Goal: Book appointment/travel/reservation

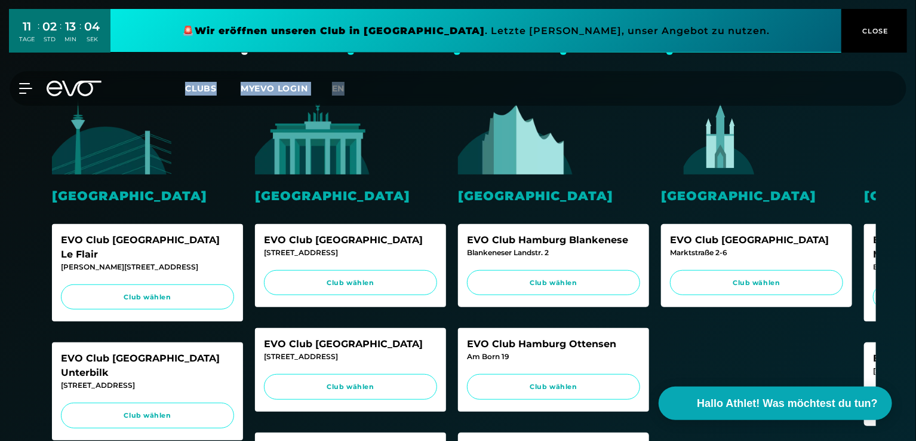
scroll to position [260, 0]
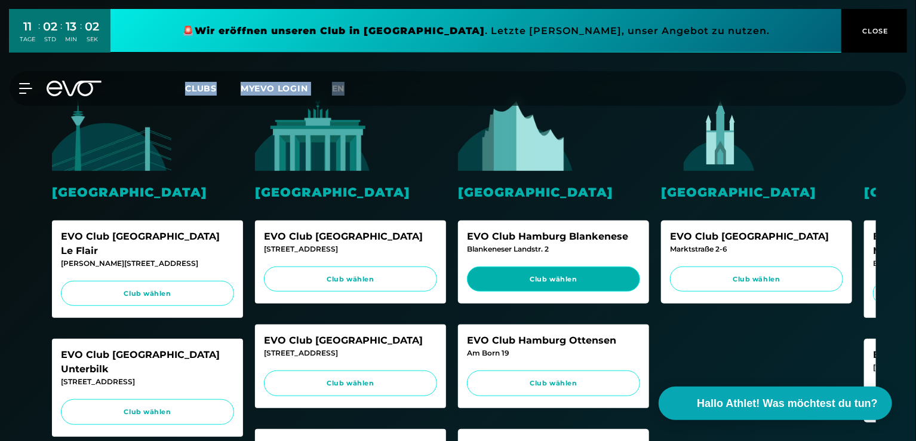
click at [576, 280] on span "Club wählen" at bounding box center [553, 279] width 150 height 10
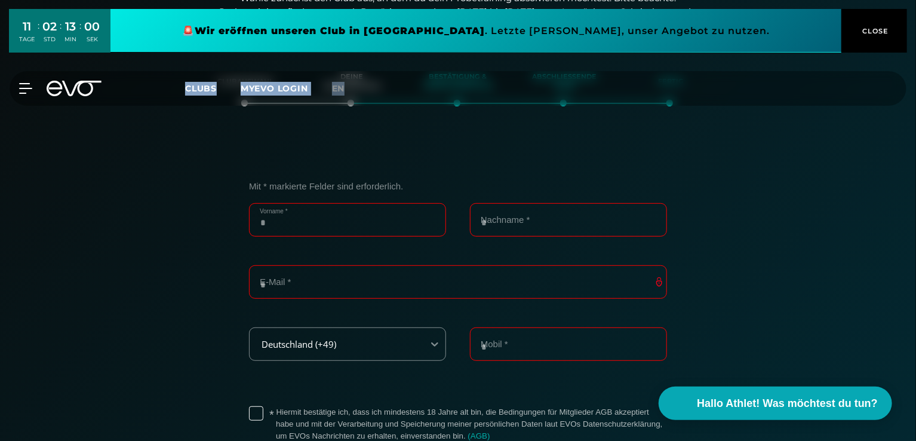
scroll to position [205, 0]
click at [344, 211] on input "Vorname *" at bounding box center [347, 220] width 197 height 33
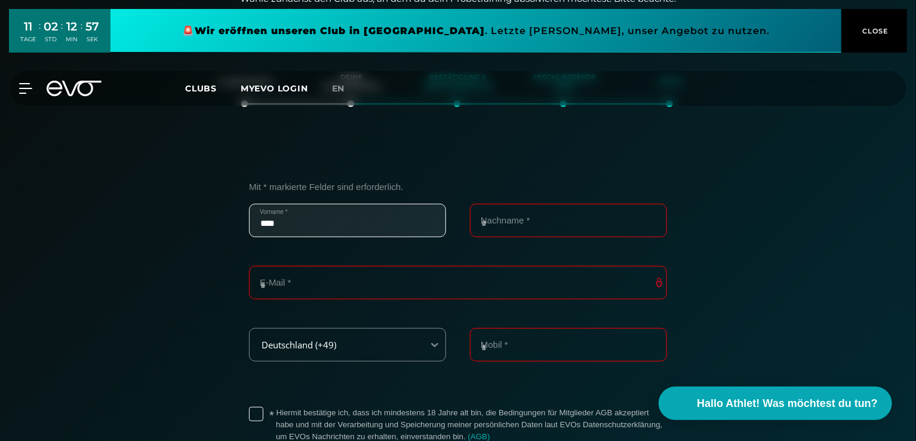
type input "*******"
click at [490, 226] on input "Nachname *" at bounding box center [568, 220] width 197 height 33
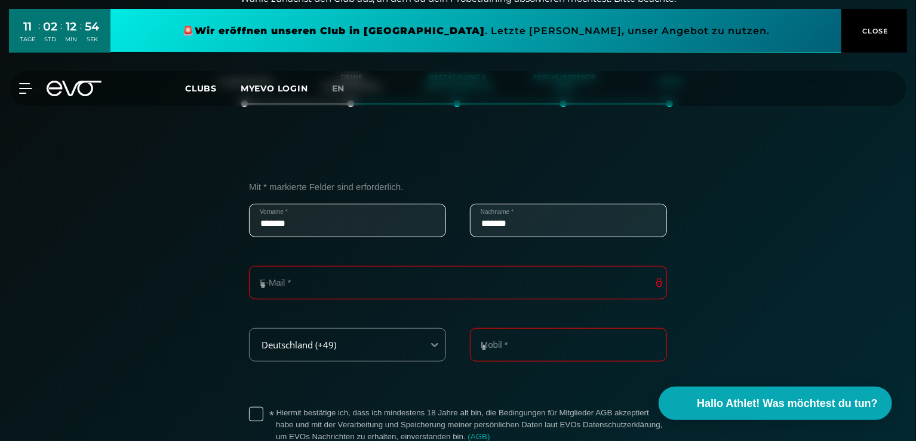
type input "*******"
click at [375, 285] on input "E-Mail *" at bounding box center [458, 282] width 418 height 33
type input "**********"
click at [524, 350] on input "Mobil *" at bounding box center [568, 344] width 197 height 33
type input "**********"
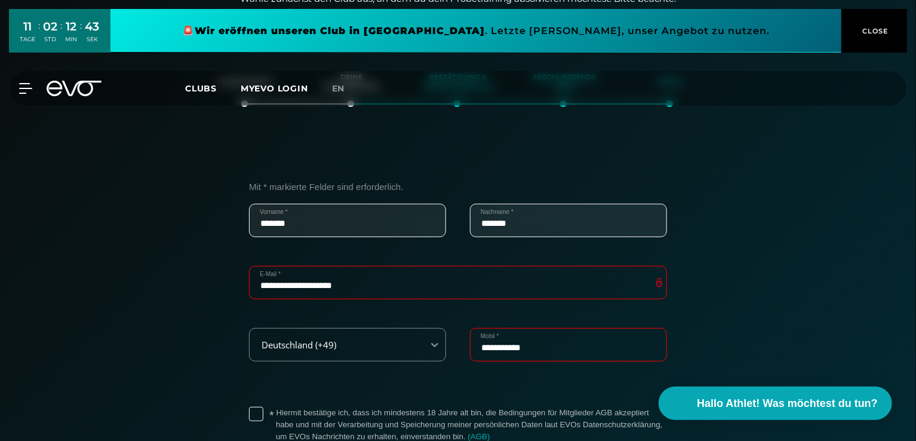
click at [276, 413] on label "* Hiermit bestätige ich, dass ich mindestens 18 Jahre alt bin, die Bedingungen …" at bounding box center [471, 425] width 391 height 36
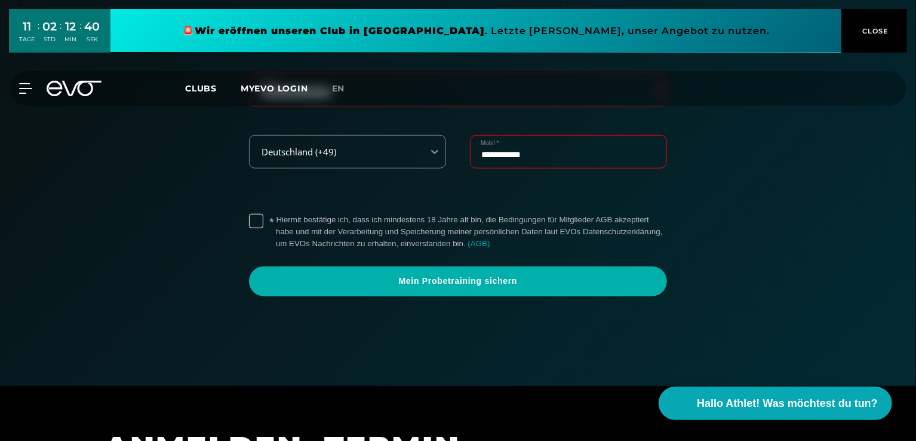
scroll to position [411, 0]
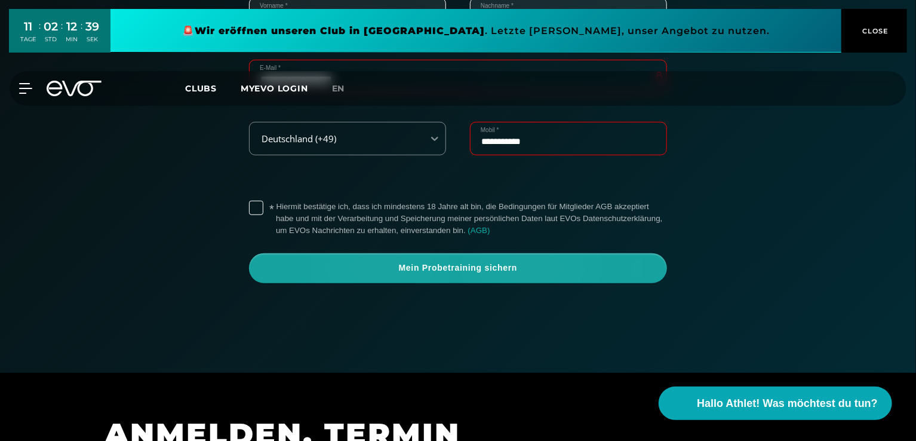
click at [435, 266] on span "Mein Probetraining sichern" at bounding box center [458, 268] width 361 height 12
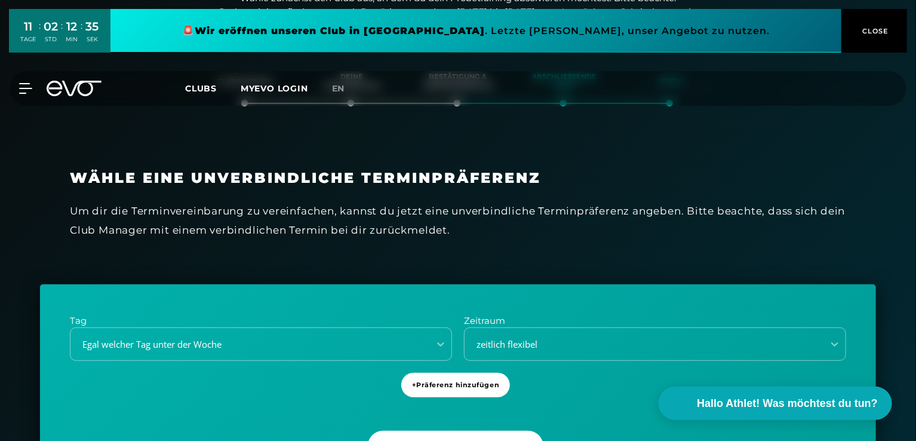
scroll to position [205, 0]
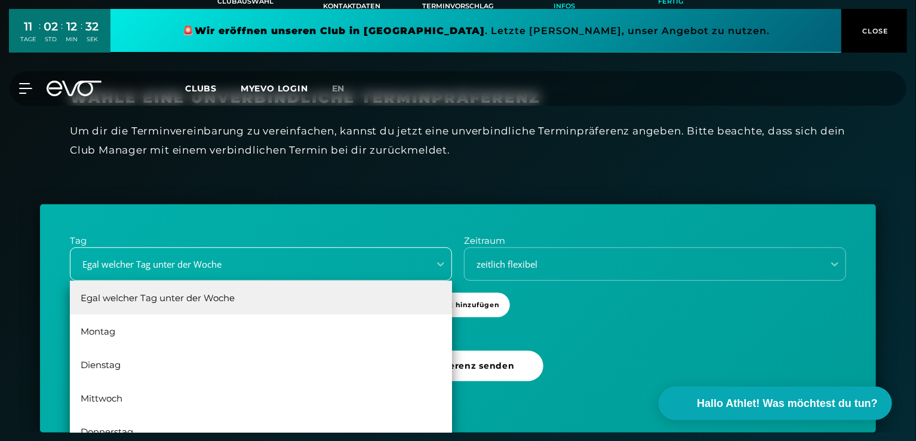
click at [217, 281] on div "6 results available. Use Up and Down to choose options, press Enter to select t…" at bounding box center [261, 263] width 382 height 33
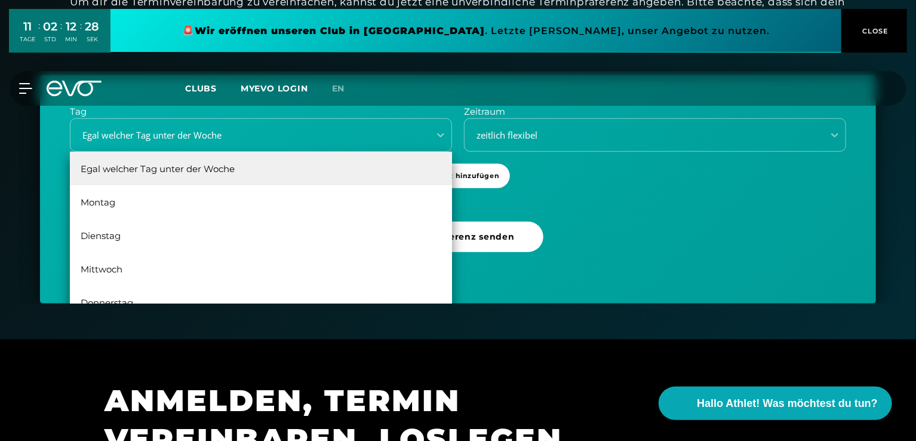
scroll to position [417, 0]
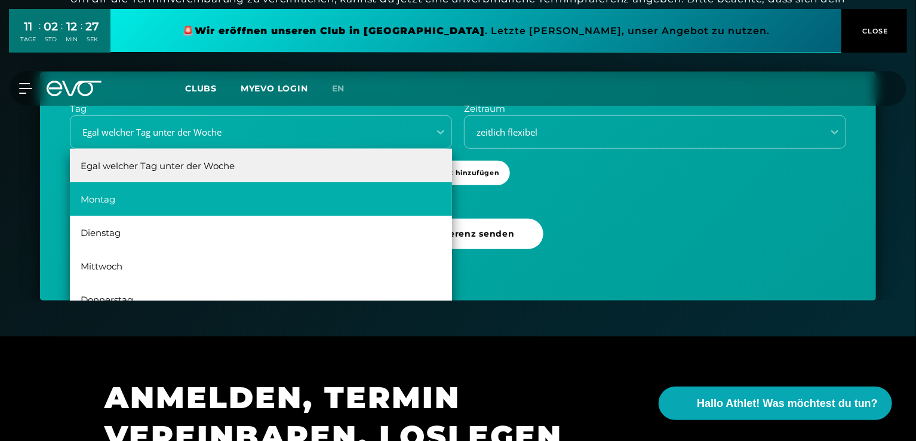
click at [268, 199] on div "Montag" at bounding box center [261, 198] width 382 height 33
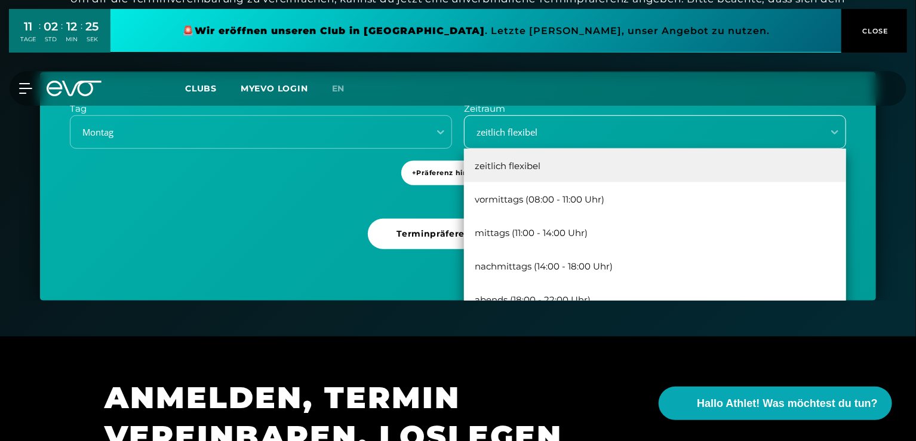
click at [546, 119] on div "zeitlich flexibel" at bounding box center [655, 131] width 382 height 33
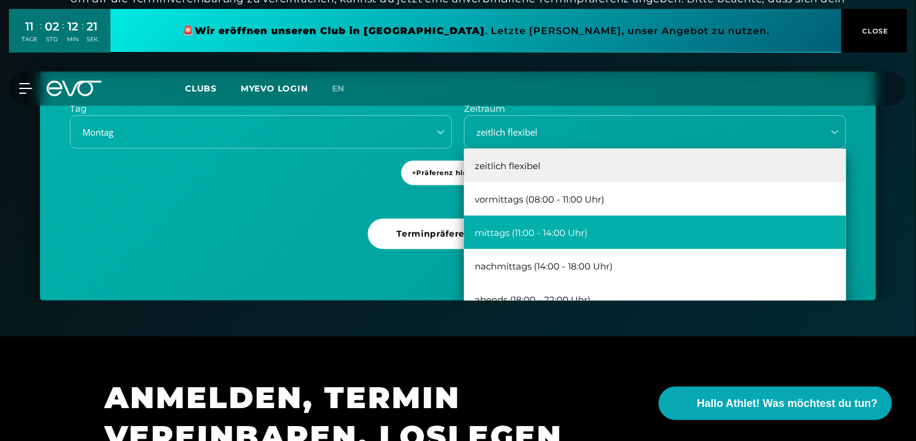
click at [554, 235] on div "mittags (11:00 - 14:00 Uhr)" at bounding box center [655, 232] width 382 height 33
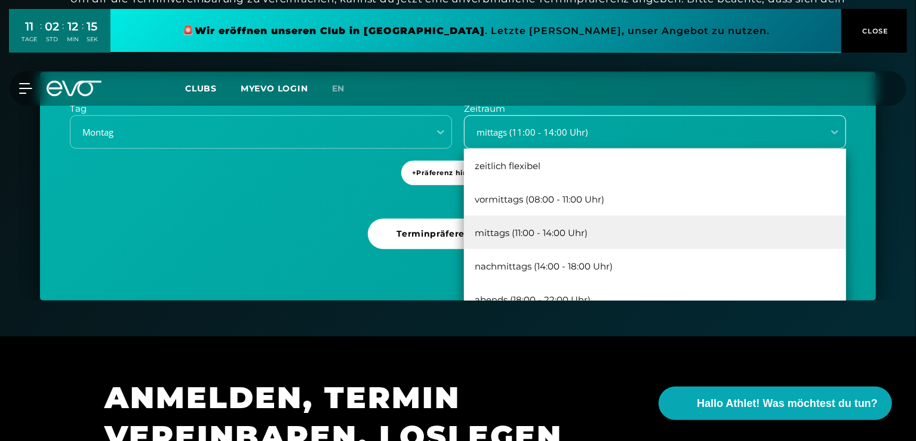
click at [700, 136] on div "mittags (11:00 - 14:00 Uhr)" at bounding box center [640, 132] width 349 height 14
click at [227, 229] on div "Tag [DATE] Zeitraum option mittags (11:00 - 14:00 Uhr), selected. 5 results ava…" at bounding box center [458, 186] width 836 height 228
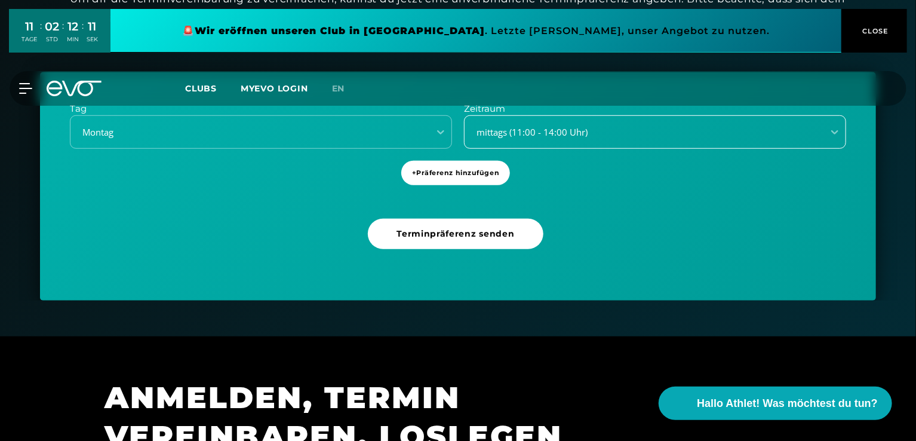
click at [607, 140] on div "mittags (11:00 - 14:00 Uhr)" at bounding box center [655, 131] width 382 height 33
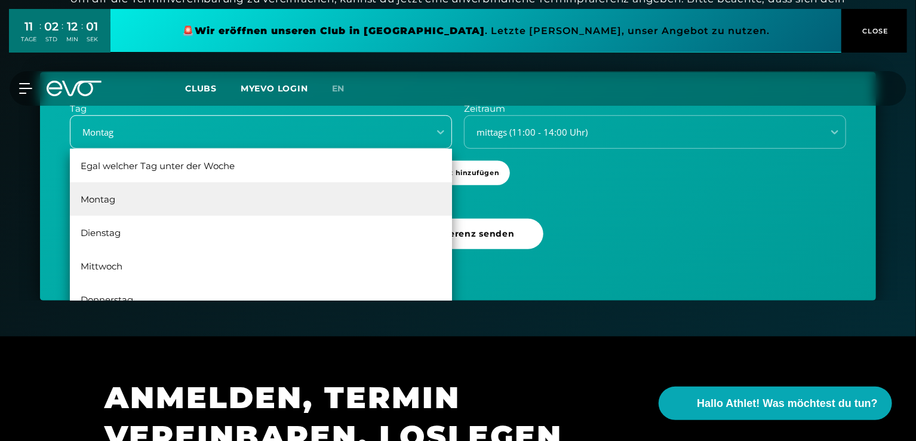
click at [259, 135] on div "Montag" at bounding box center [246, 132] width 349 height 14
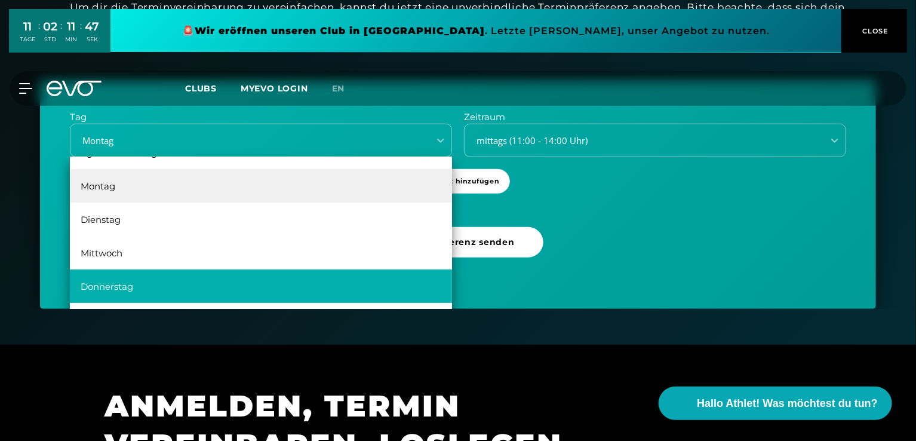
scroll to position [0, 0]
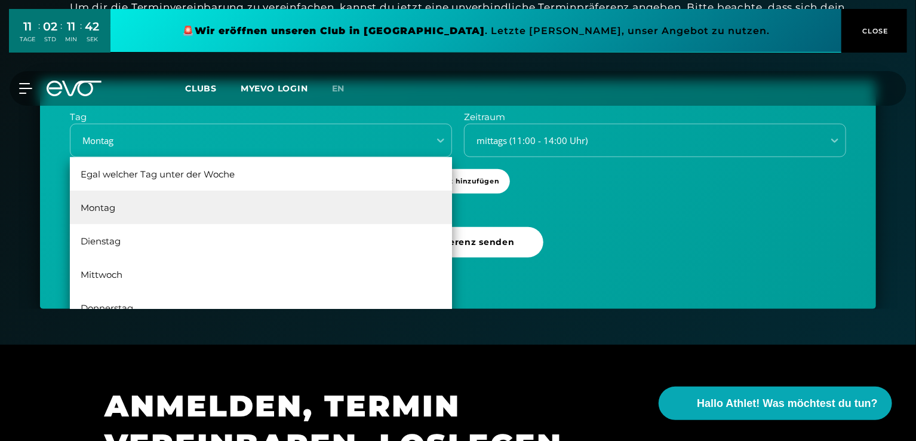
click at [289, 201] on div "Montag" at bounding box center [261, 206] width 382 height 33
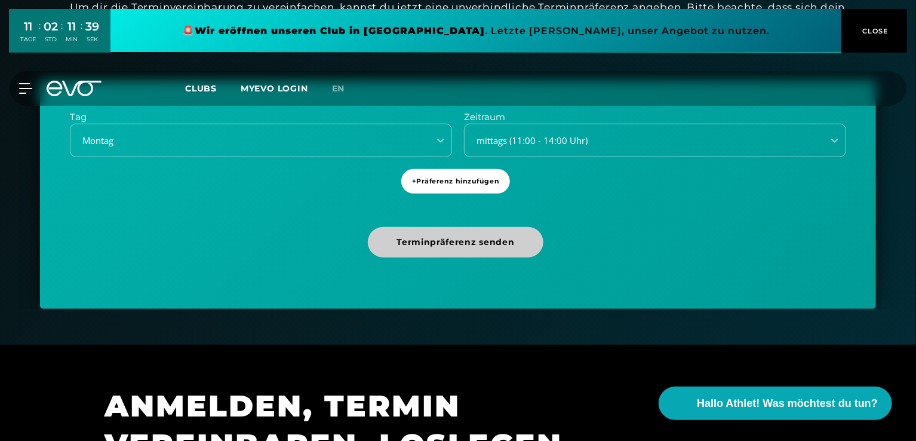
click at [442, 239] on span "Terminpräferenz senden" at bounding box center [455, 242] width 118 height 13
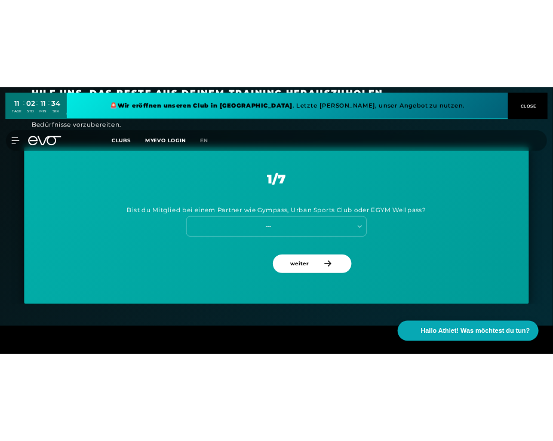
scroll to position [461, 0]
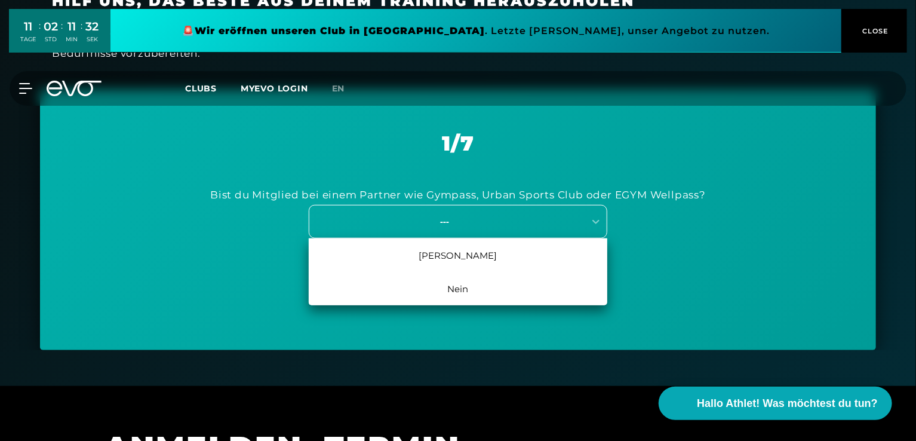
click at [440, 213] on div "---" at bounding box center [446, 221] width 275 height 16
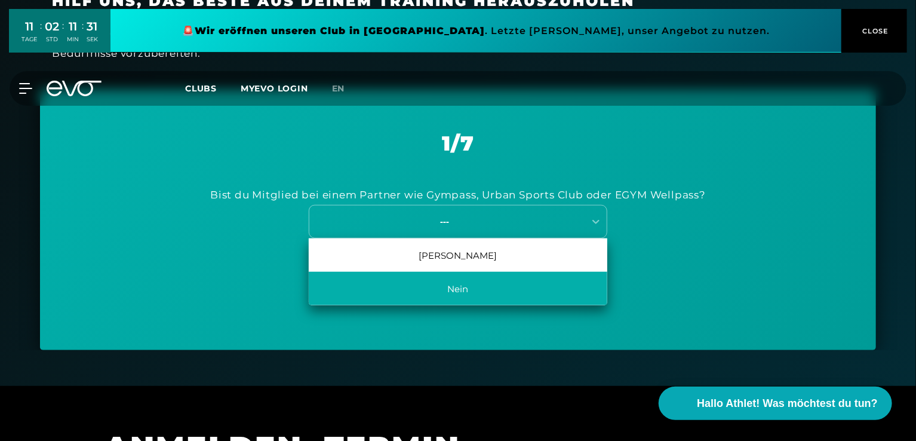
click at [447, 281] on div "Nein" at bounding box center [458, 288] width 299 height 33
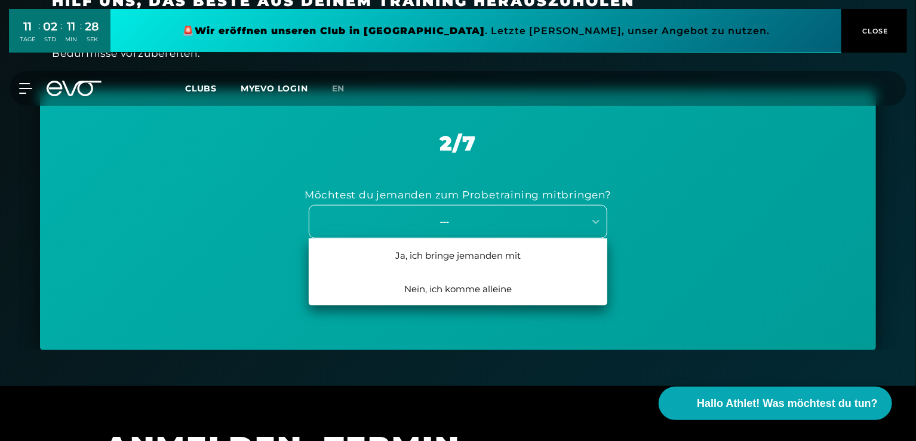
click at [480, 222] on div "---" at bounding box center [444, 221] width 268 height 14
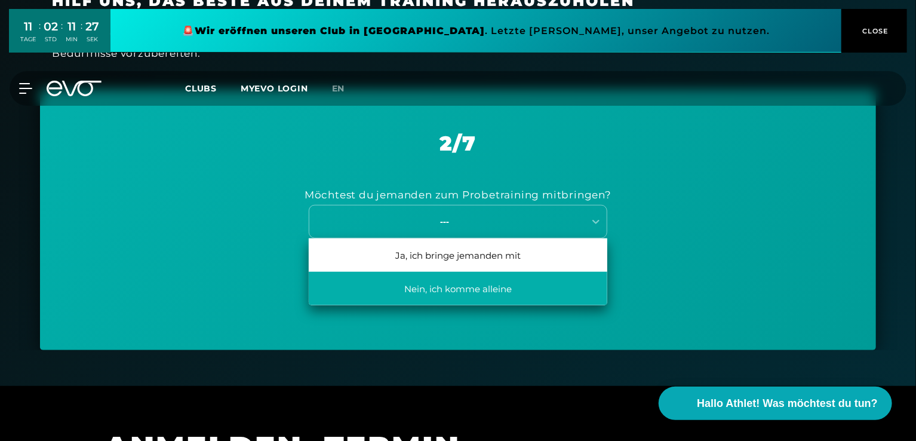
click at [469, 298] on div "Nein, ich komme alleine" at bounding box center [458, 288] width 299 height 33
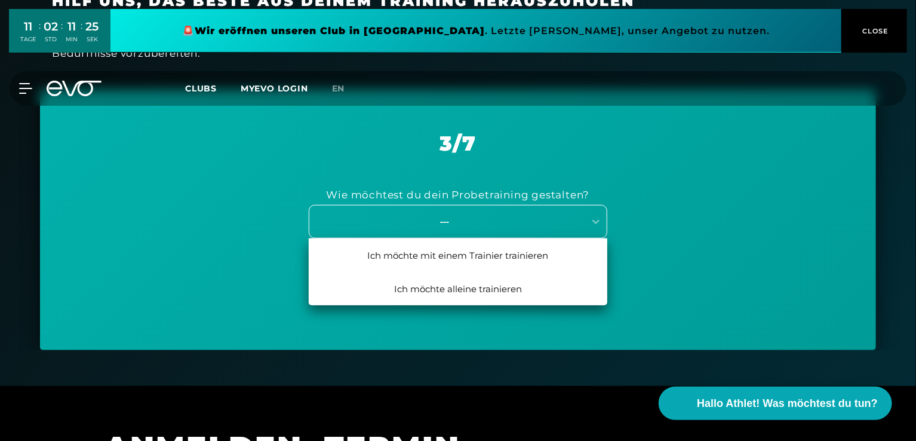
click at [454, 216] on div "---" at bounding box center [444, 221] width 268 height 14
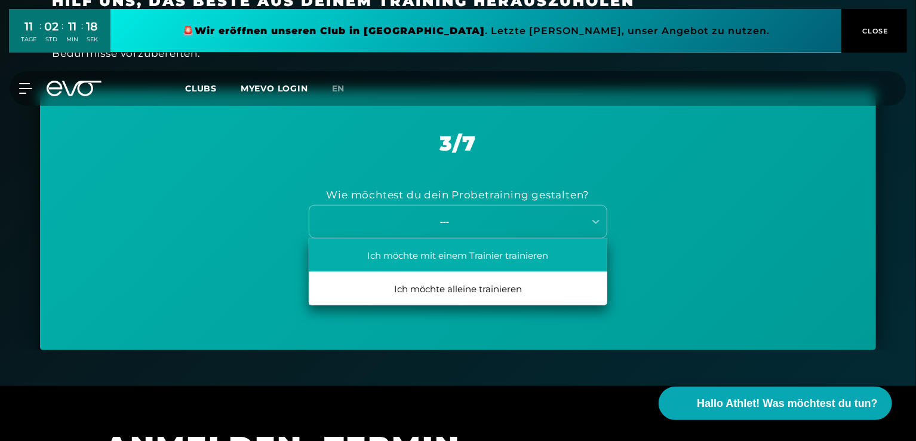
click at [459, 251] on div "Ich möchte mit einem Trainier trainieren" at bounding box center [458, 254] width 299 height 33
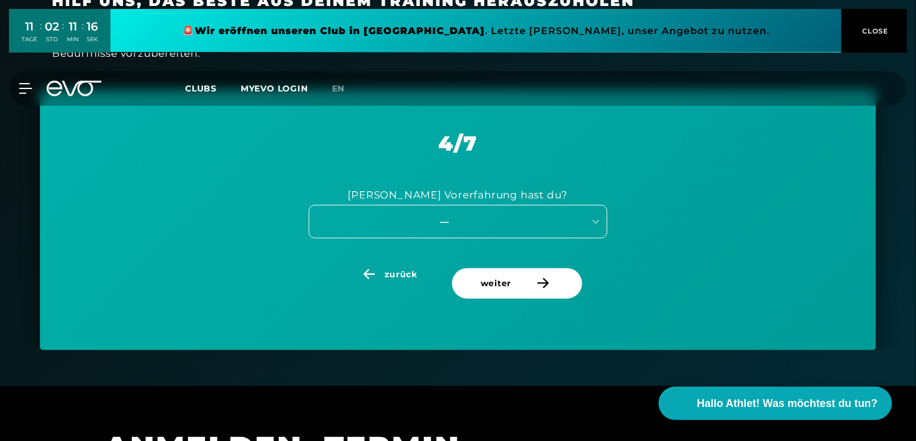
click at [482, 220] on div "---" at bounding box center [444, 221] width 268 height 14
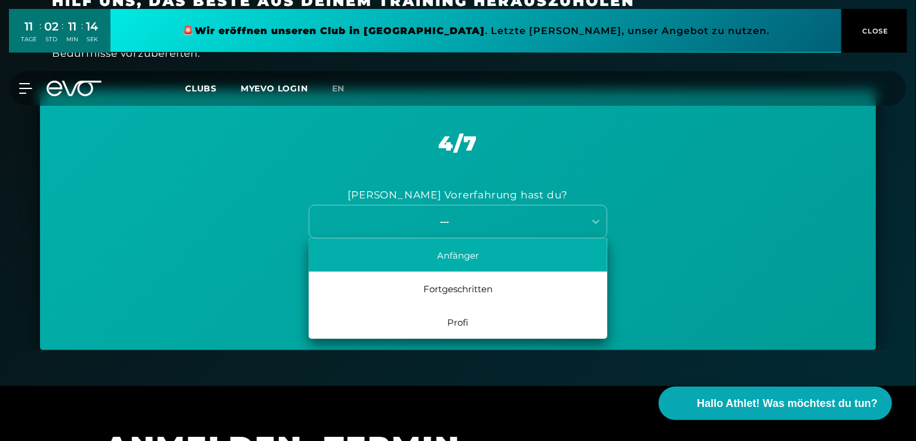
click at [477, 258] on div "Anfänger" at bounding box center [458, 254] width 299 height 33
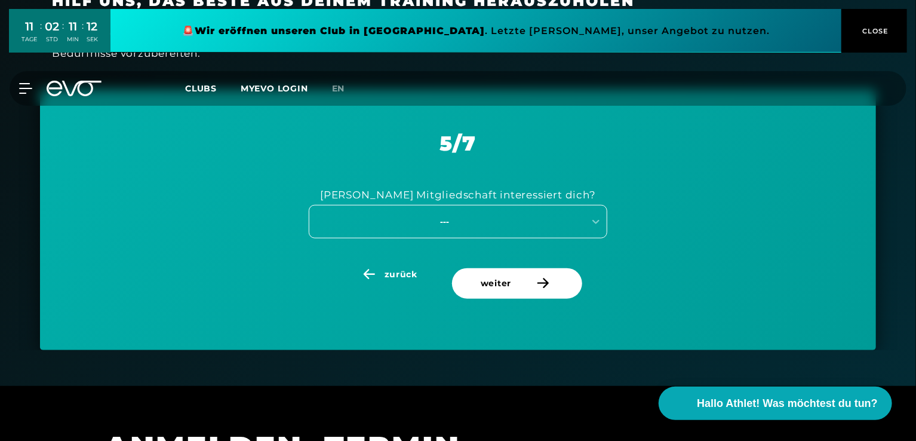
click at [472, 227] on div "---" at bounding box center [444, 221] width 268 height 14
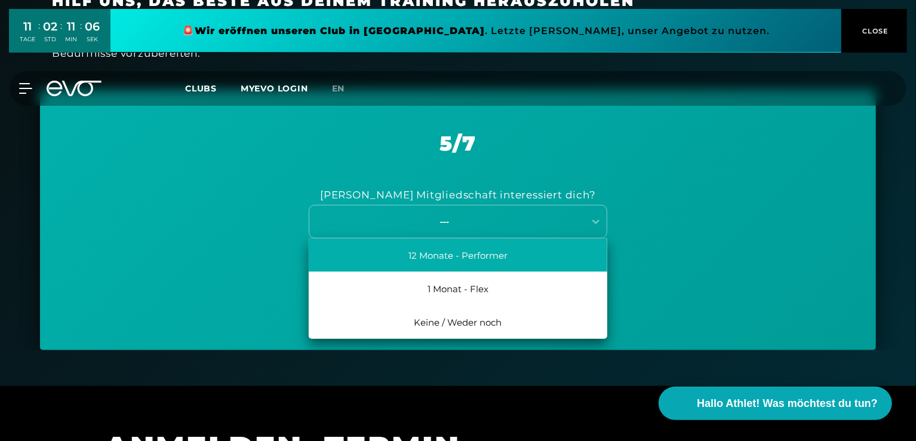
click at [459, 250] on div "12 Monate - Performer" at bounding box center [458, 254] width 299 height 33
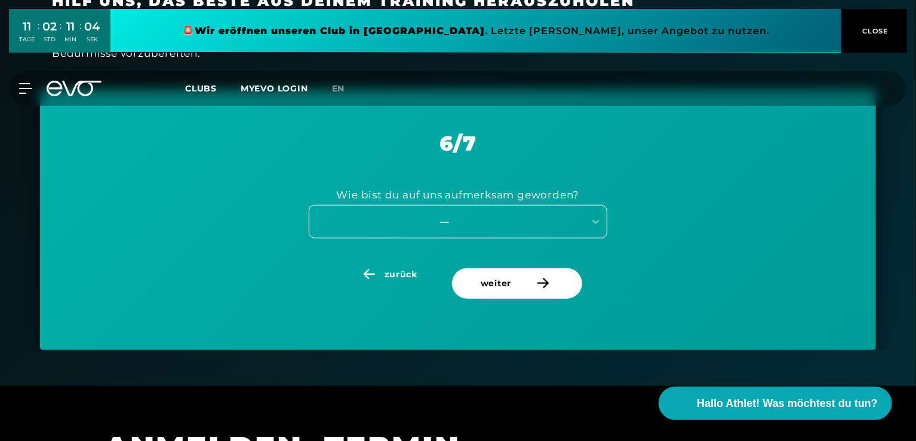
click at [462, 218] on div "---" at bounding box center [444, 221] width 268 height 14
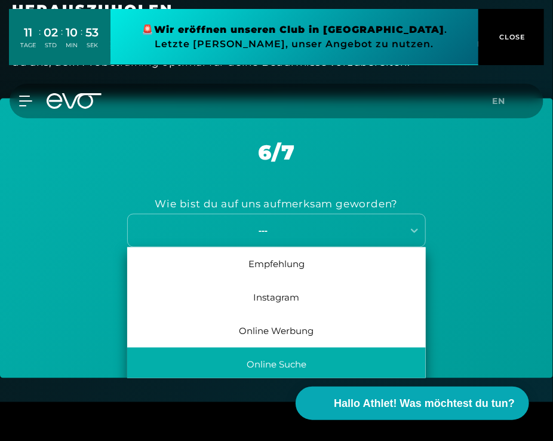
click at [265, 359] on div "Online Suche" at bounding box center [276, 364] width 299 height 33
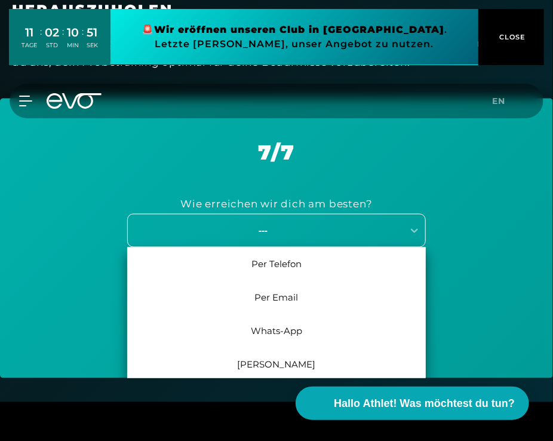
click at [309, 236] on div "---" at bounding box center [263, 231] width 268 height 14
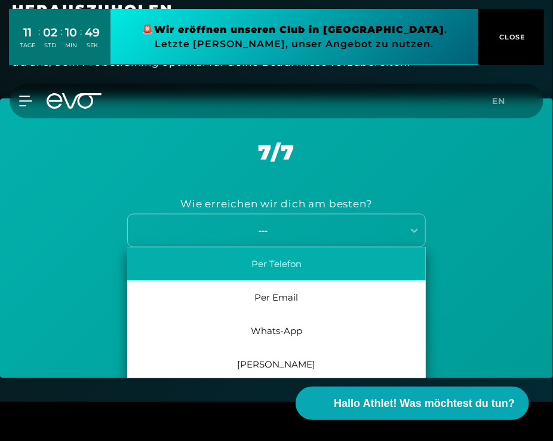
click at [296, 265] on div "Per Telefon" at bounding box center [276, 263] width 299 height 33
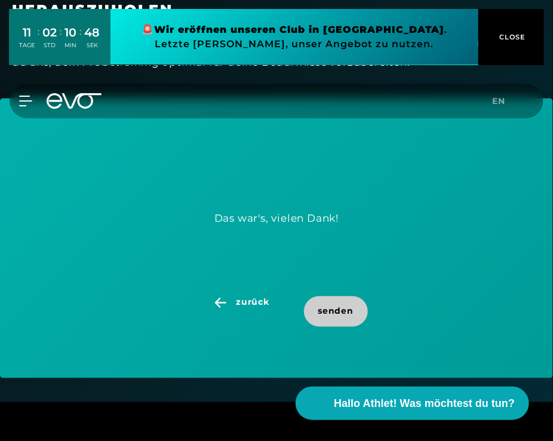
click at [322, 302] on span "senden" at bounding box center [336, 311] width 64 height 30
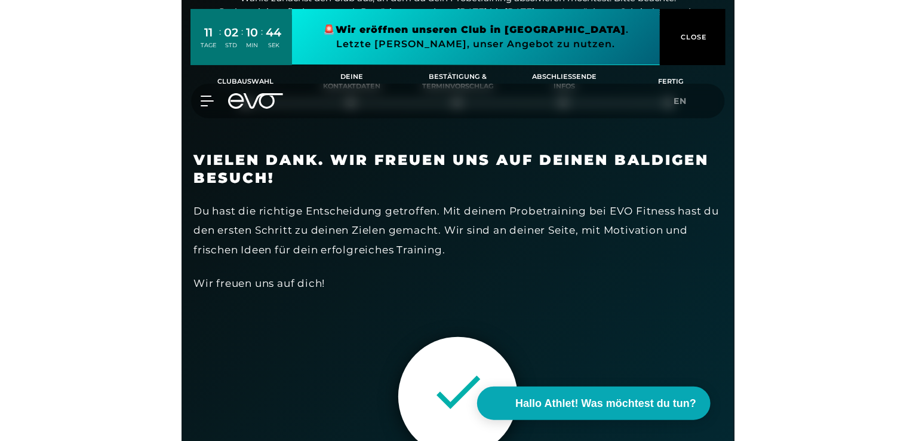
scroll to position [152, 0]
